Goal: Task Accomplishment & Management: Manage account settings

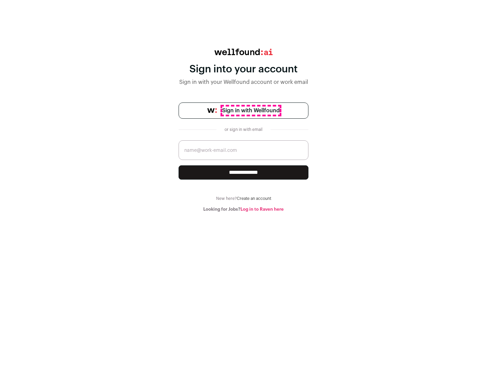
click at [251, 111] on span "Sign in with Wellfound" at bounding box center [250, 111] width 57 height 8
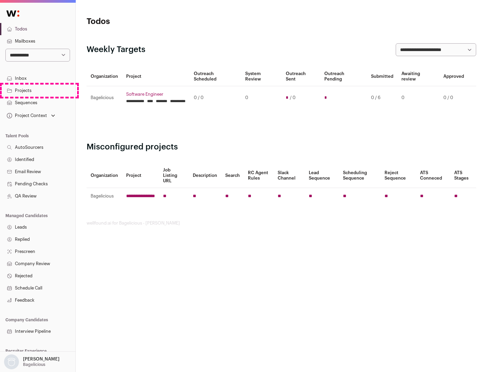
click at [38, 90] on link "Projects" at bounding box center [37, 91] width 75 height 12
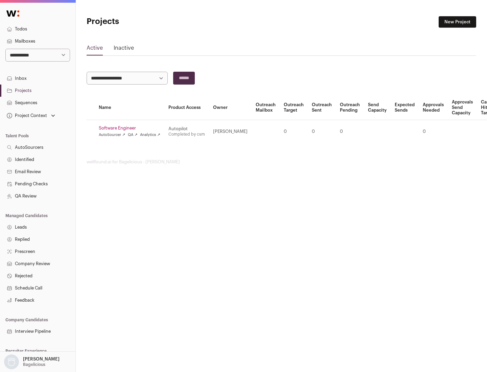
click at [132, 128] on link "Software Engineer" at bounding box center [130, 127] width 62 height 5
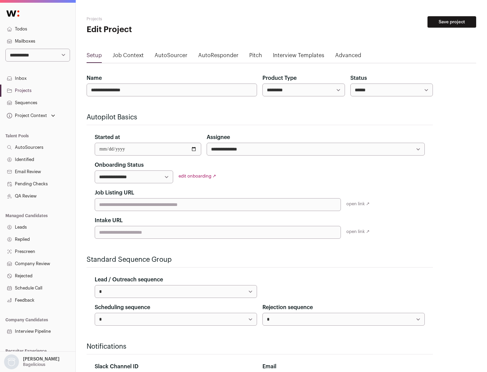
click at [452, 22] on button "Save project" at bounding box center [451, 21] width 49 height 11
